Goal: Information Seeking & Learning: Learn about a topic

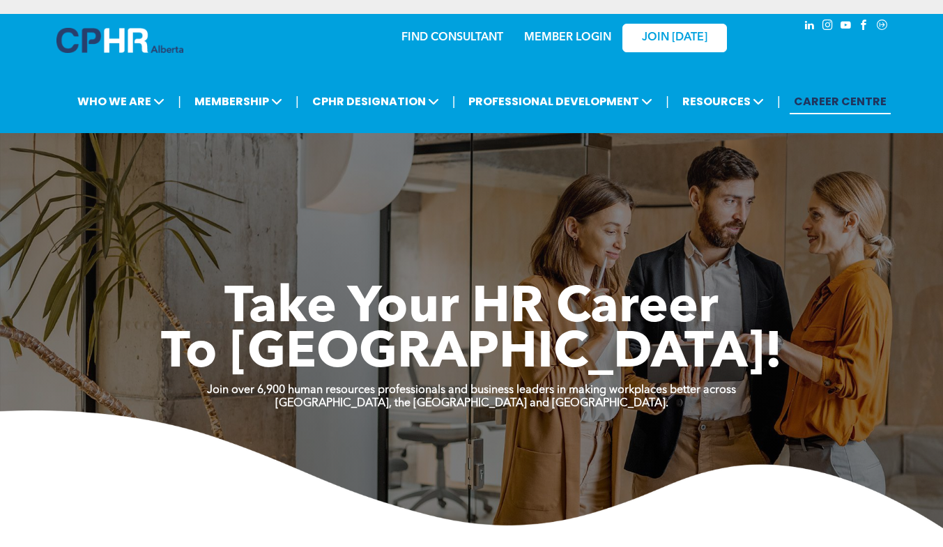
click at [685, 47] on link "JOIN [DATE]" at bounding box center [674, 38] width 105 height 29
click at [564, 38] on link "MEMBER LOGIN" at bounding box center [567, 37] width 87 height 11
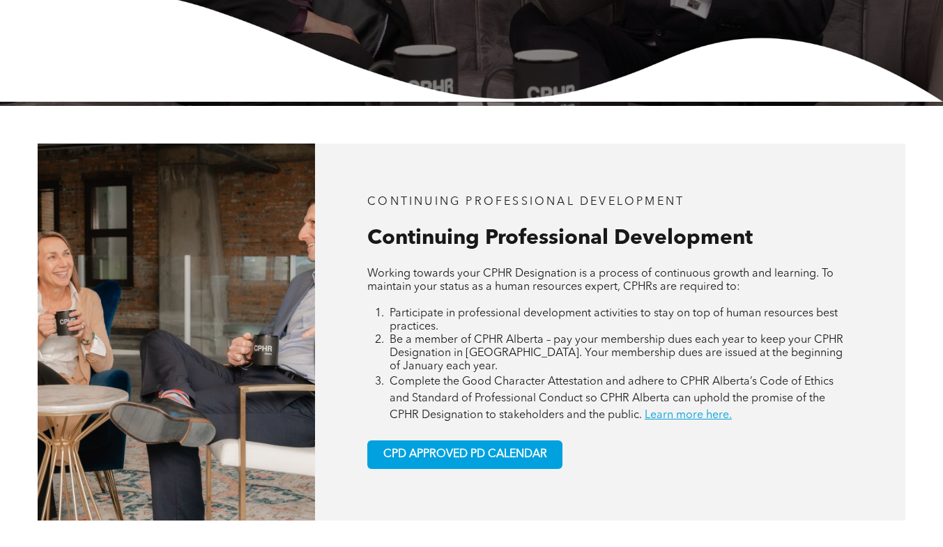
scroll to position [509, 0]
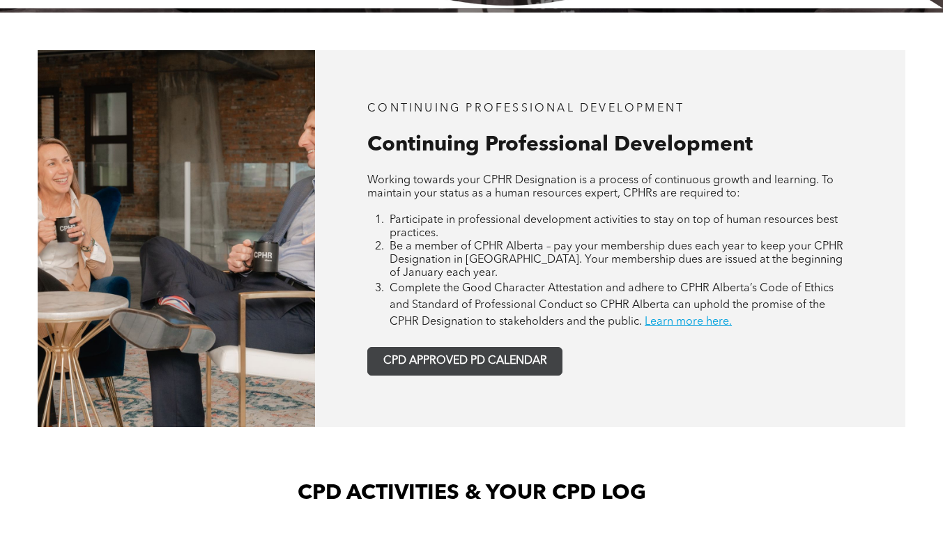
click at [482, 357] on span "CPD APPROVED PD CALENDAR" at bounding box center [465, 361] width 164 height 13
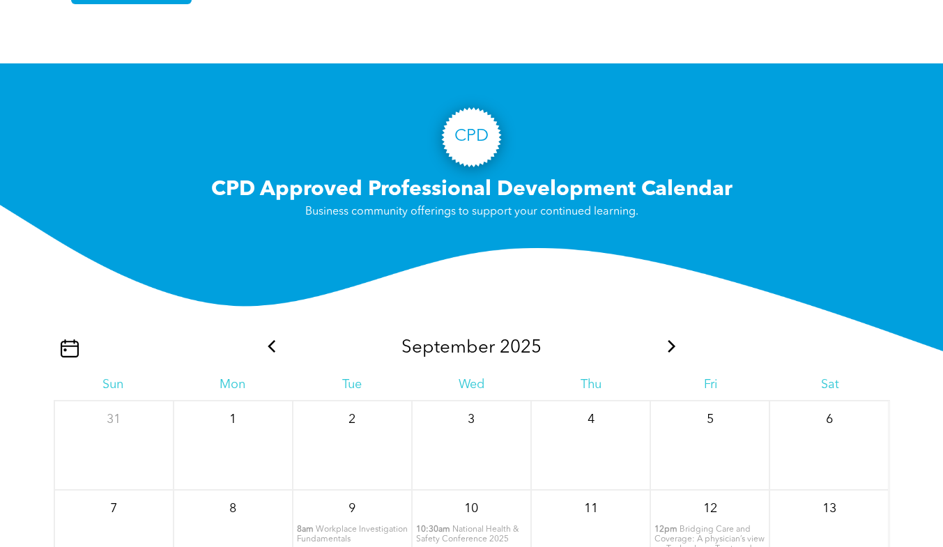
scroll to position [1283, 0]
